Goal: Task Accomplishment & Management: Manage account settings

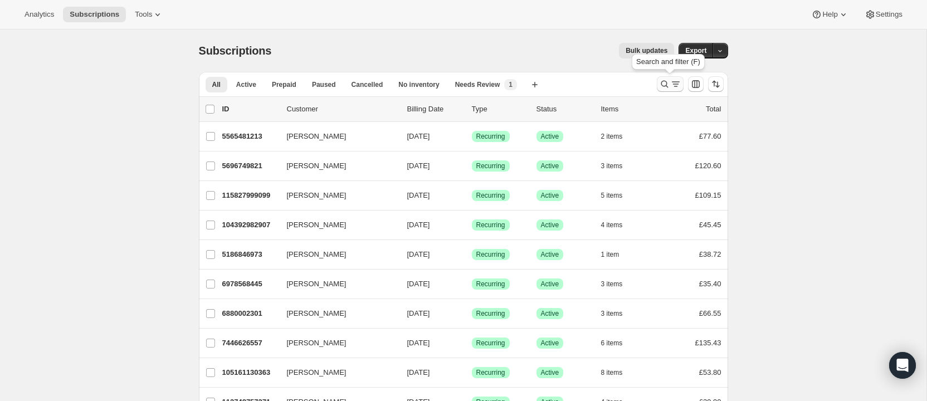
click at [667, 80] on icon "Search and filter results" at bounding box center [664, 84] width 11 height 11
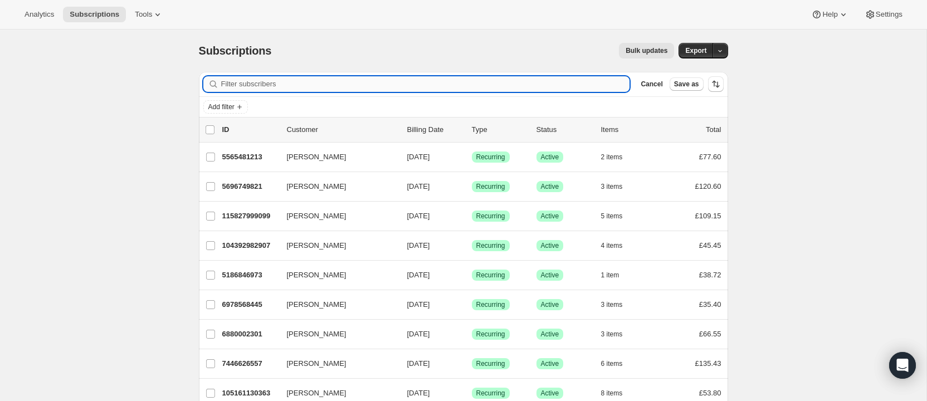
click at [338, 82] on input "Filter subscribers" at bounding box center [425, 84] width 409 height 16
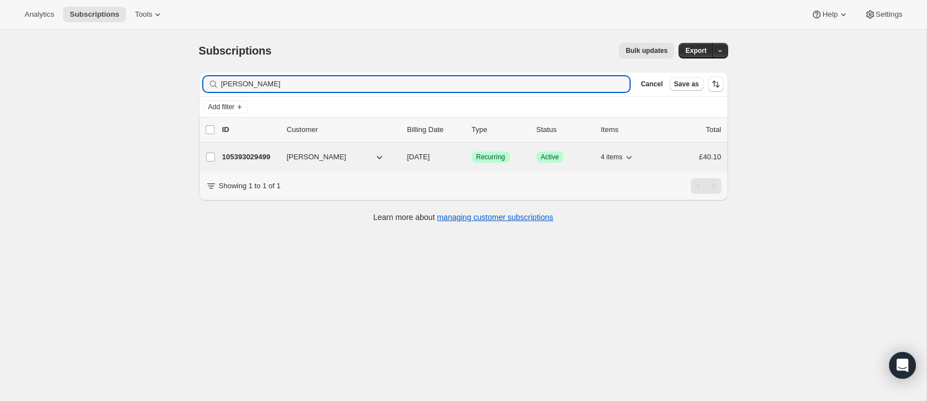
type input "[PERSON_NAME]"
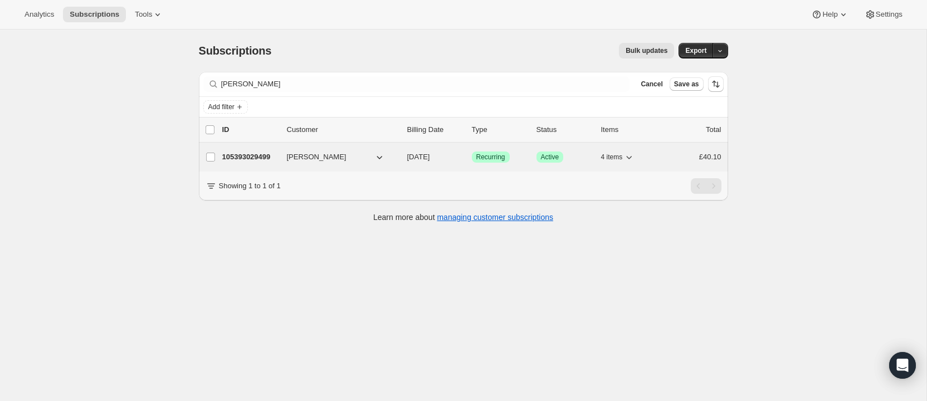
click at [270, 152] on p "105393029499" at bounding box center [250, 156] width 56 height 11
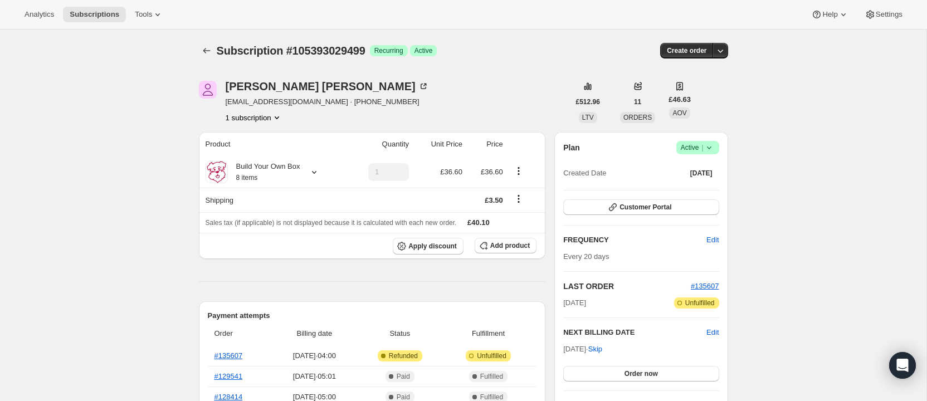
click at [686, 144] on span "Active |" at bounding box center [698, 147] width 34 height 11
click at [695, 165] on span "Pause subscription" at bounding box center [693, 169] width 61 height 8
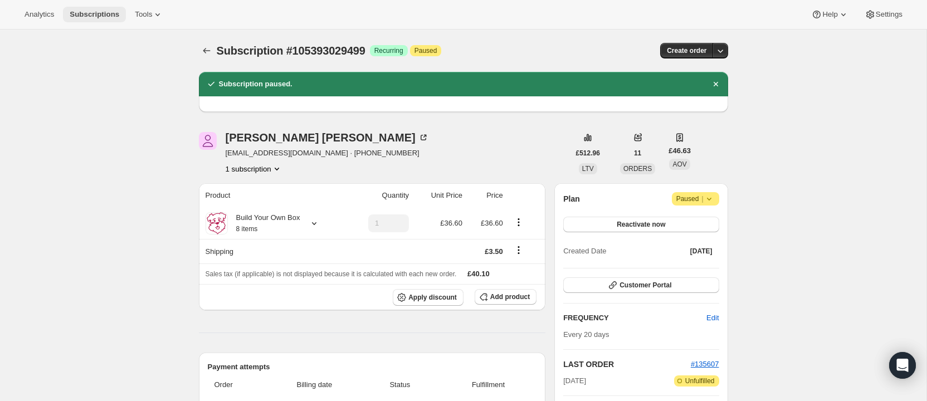
click at [113, 11] on span "Subscriptions" at bounding box center [95, 14] width 50 height 9
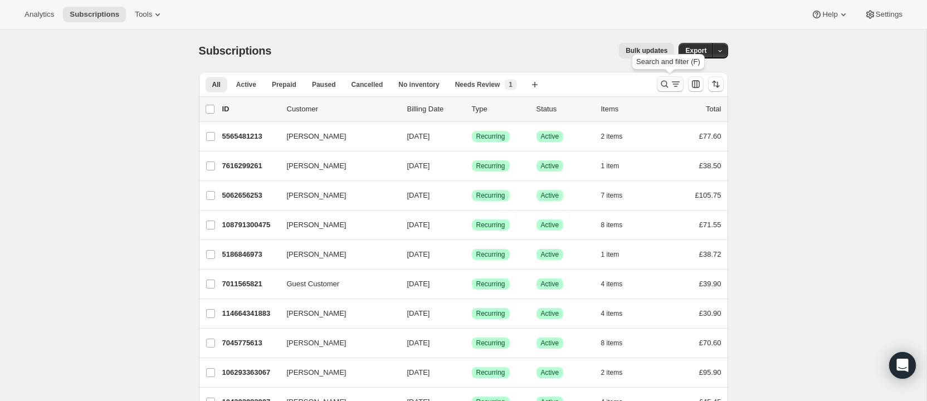
click at [664, 81] on icon "Search and filter results" at bounding box center [664, 84] width 11 height 11
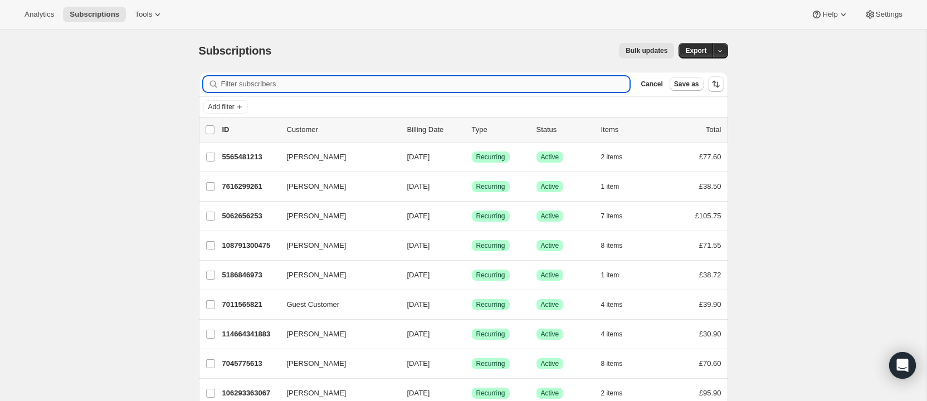
drag, startPoint x: 491, startPoint y: 84, endPoint x: 485, endPoint y: 82, distance: 6.8
click at [485, 82] on input "Filter subscribers" at bounding box center [425, 84] width 409 height 16
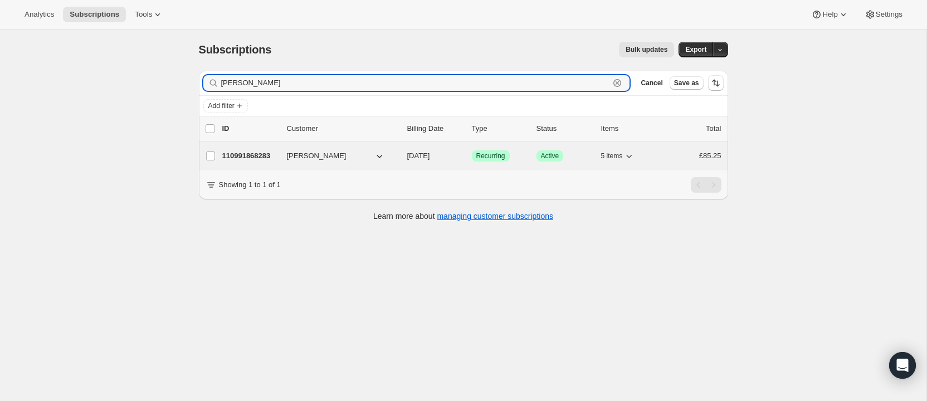
type input "[PERSON_NAME]"
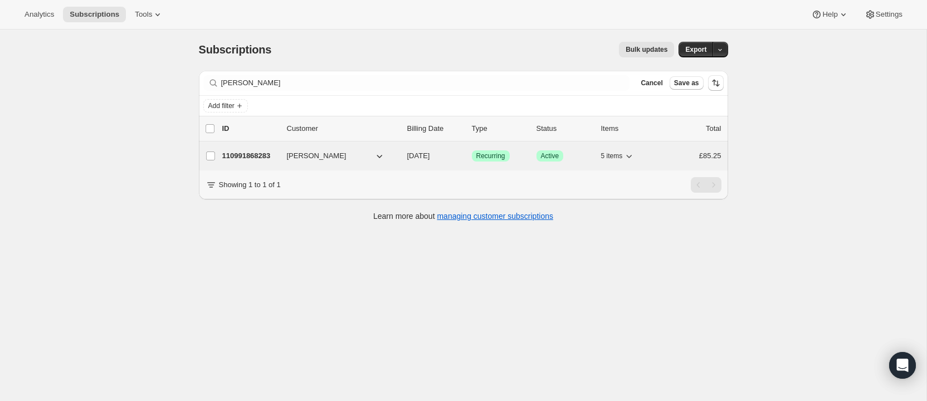
click at [335, 153] on span "[PERSON_NAME]" at bounding box center [317, 155] width 60 height 11
click at [314, 153] on span "[PERSON_NAME]" at bounding box center [317, 155] width 60 height 11
click at [269, 151] on p "110991868283" at bounding box center [250, 155] width 56 height 11
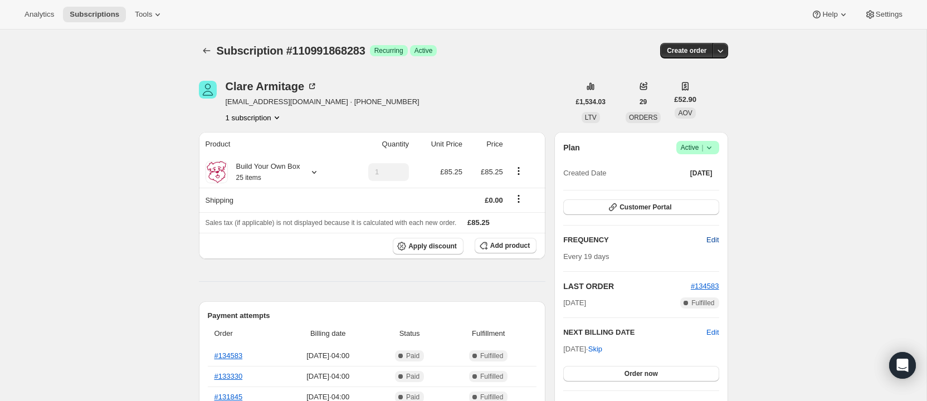
click at [710, 238] on span "Edit" at bounding box center [712, 239] width 12 height 11
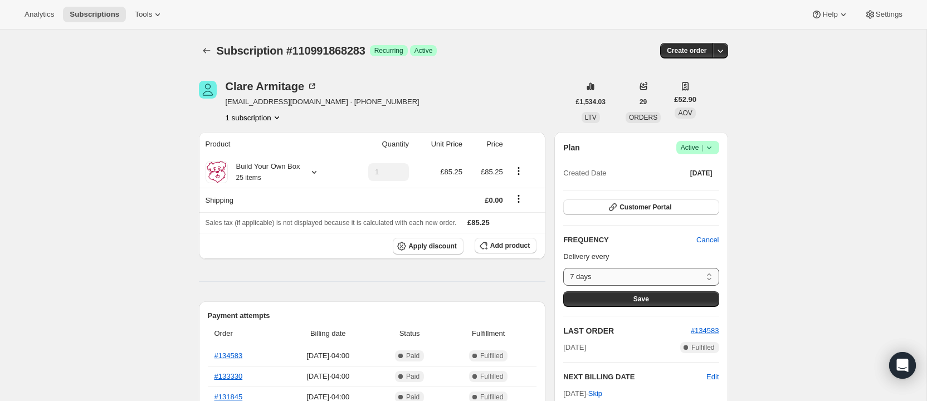
click at [642, 276] on select "7 days 8 days 9 days 10 days 11 days 12 days 13 days 14 days 15 days 16 days 17…" at bounding box center [640, 277] width 155 height 18
select select "DAY#25"
click at [563, 268] on select "7 days 8 days 9 days 10 days 11 days 12 days 13 days 14 days 15 days 16 days 17…" at bounding box center [640, 277] width 155 height 18
click at [669, 295] on button "Save" at bounding box center [640, 299] width 155 height 16
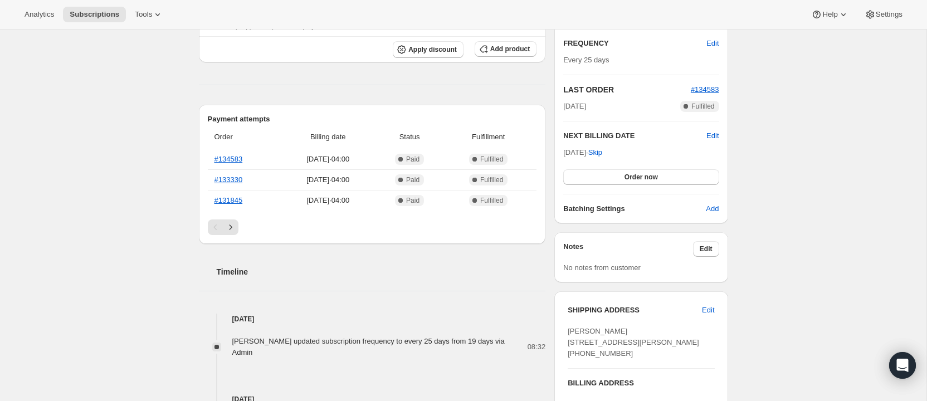
scroll to position [267, 0]
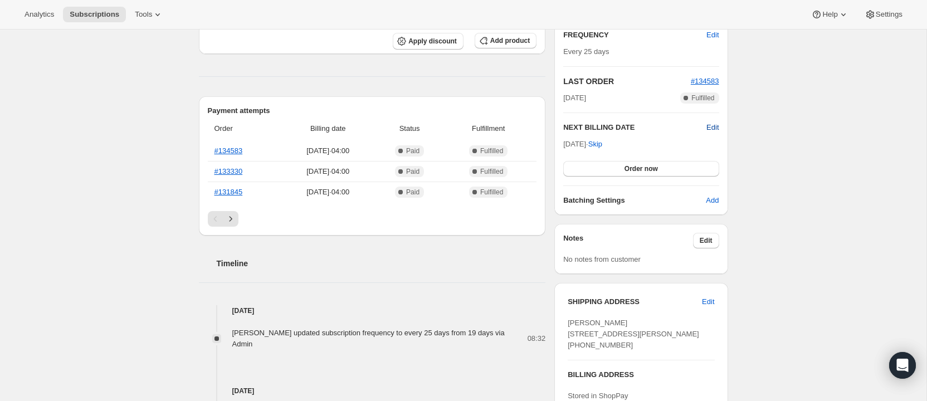
click at [712, 124] on span "Edit" at bounding box center [712, 127] width 12 height 11
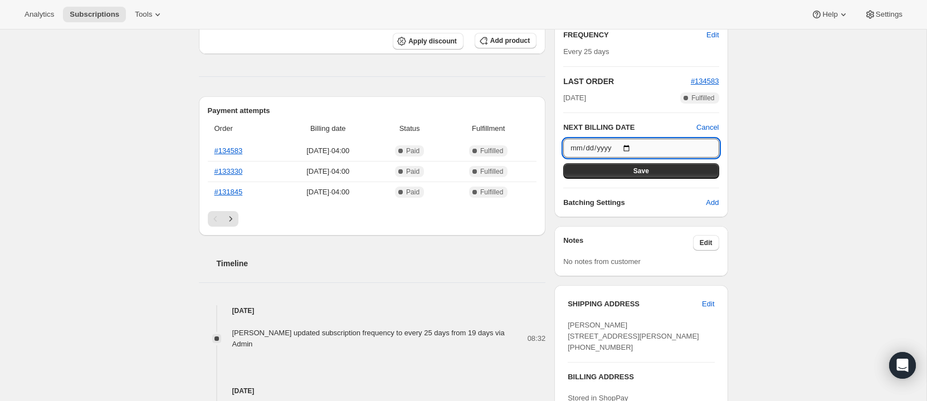
click at [629, 148] on input "[DATE]" at bounding box center [640, 148] width 155 height 19
type input "[DATE]"
click at [681, 167] on button "Save" at bounding box center [640, 171] width 155 height 16
